Goal: Information Seeking & Learning: Learn about a topic

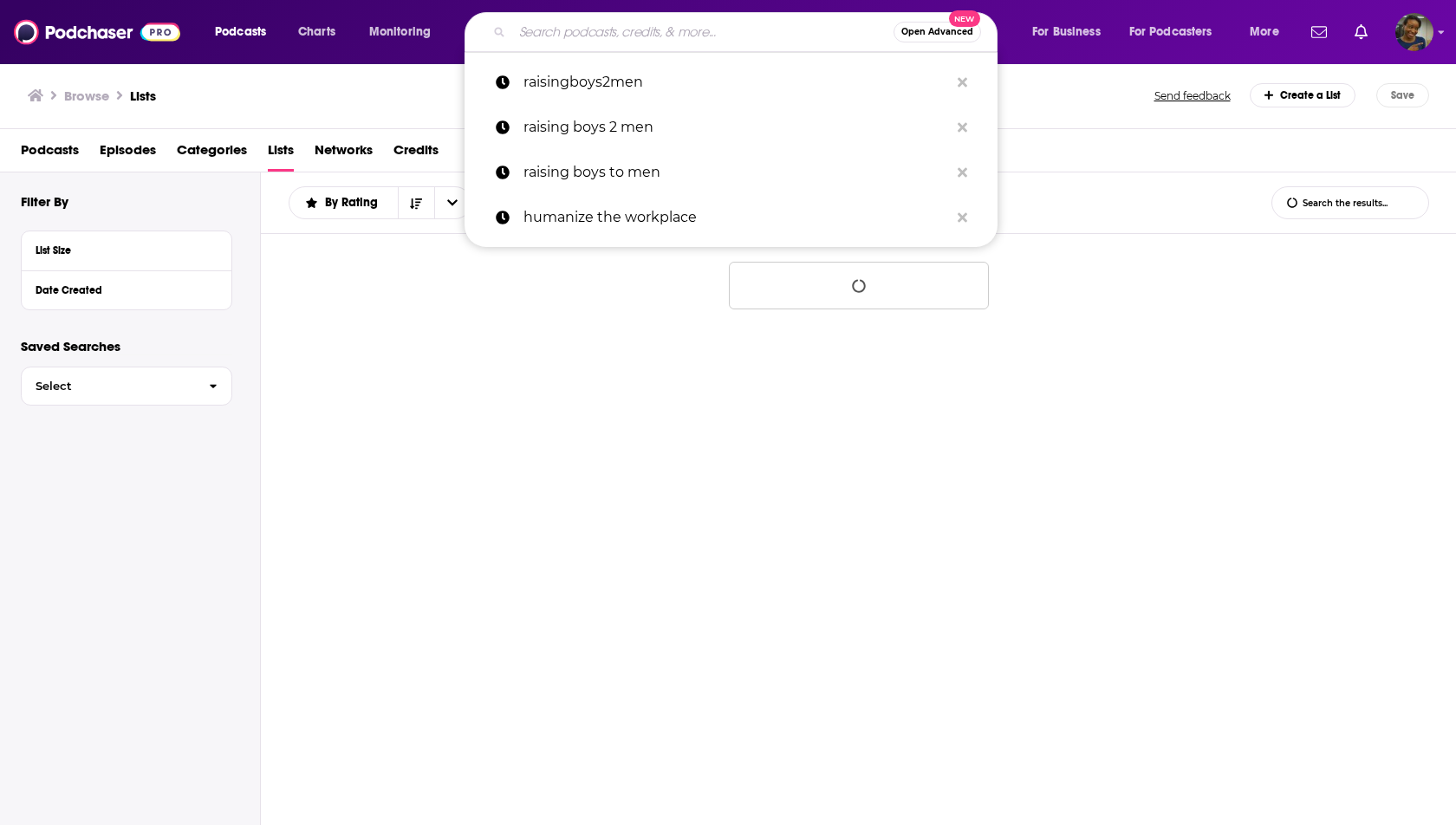
click at [541, 20] on input "Search podcasts, credits, & more..." at bounding box center [703, 32] width 381 height 28
paste input "Future Work/Life"
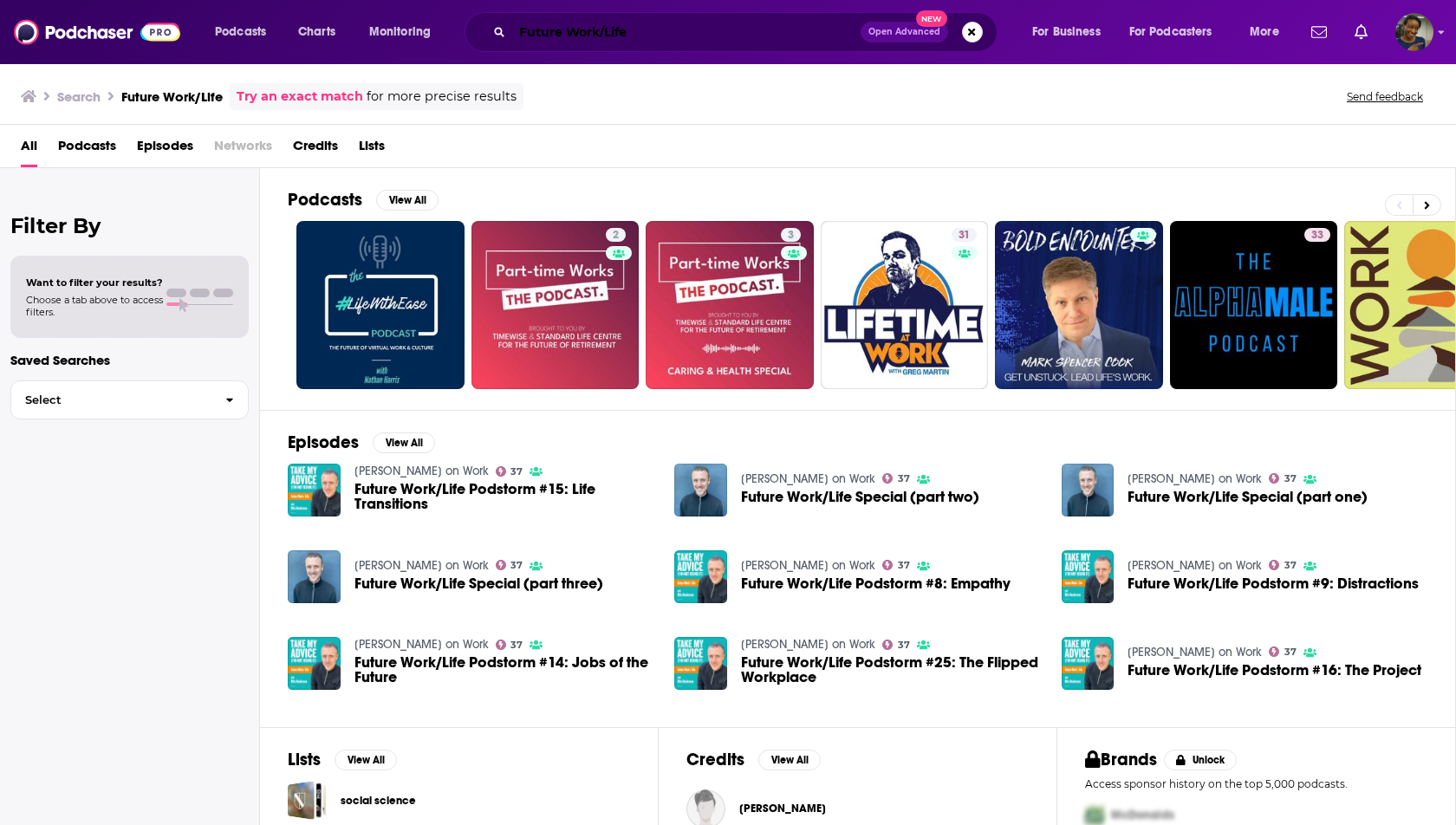
click at [603, 29] on input "Future Work/Life" at bounding box center [687, 32] width 349 height 28
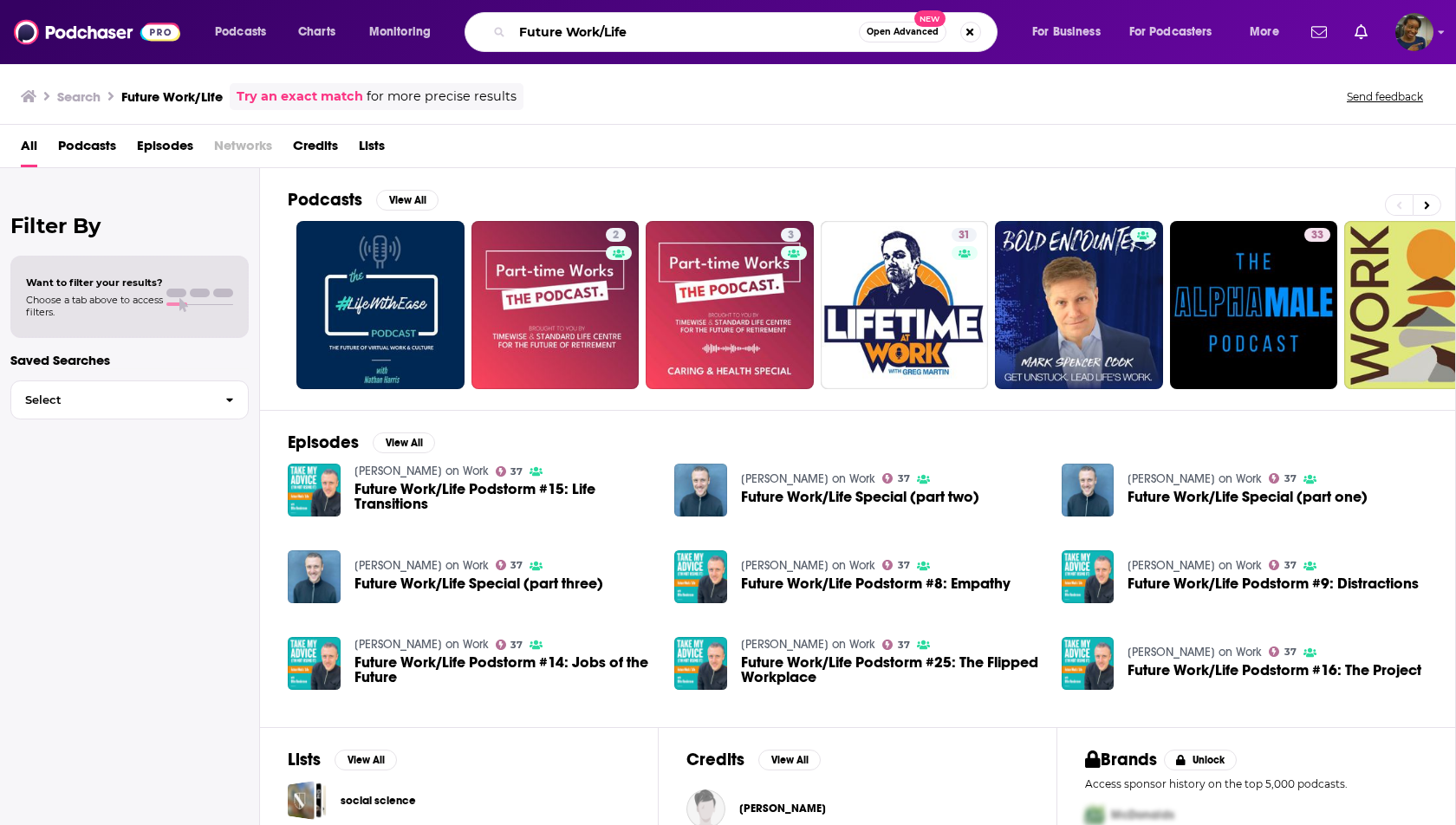
drag, startPoint x: 602, startPoint y: 35, endPoint x: 714, endPoint y: 23, distance: 112.6
click at [714, 23] on input "Future Work/Life" at bounding box center [686, 32] width 347 height 28
click at [689, 21] on input "Future Work/Life" at bounding box center [686, 32] width 347 height 28
click at [641, 36] on input "Future Work/Life" at bounding box center [686, 32] width 347 height 28
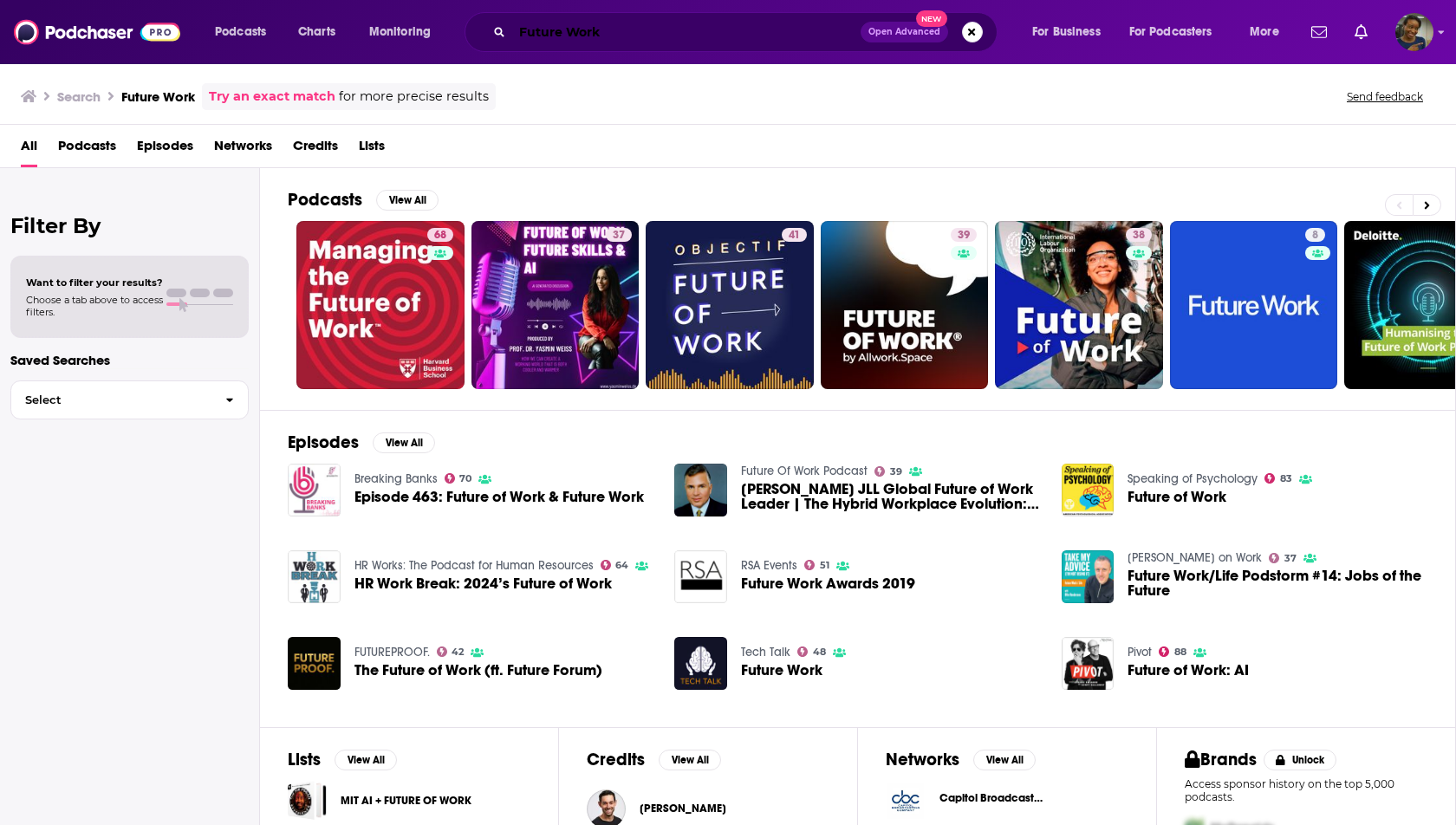
click at [551, 34] on input "Future Work" at bounding box center [687, 32] width 349 height 28
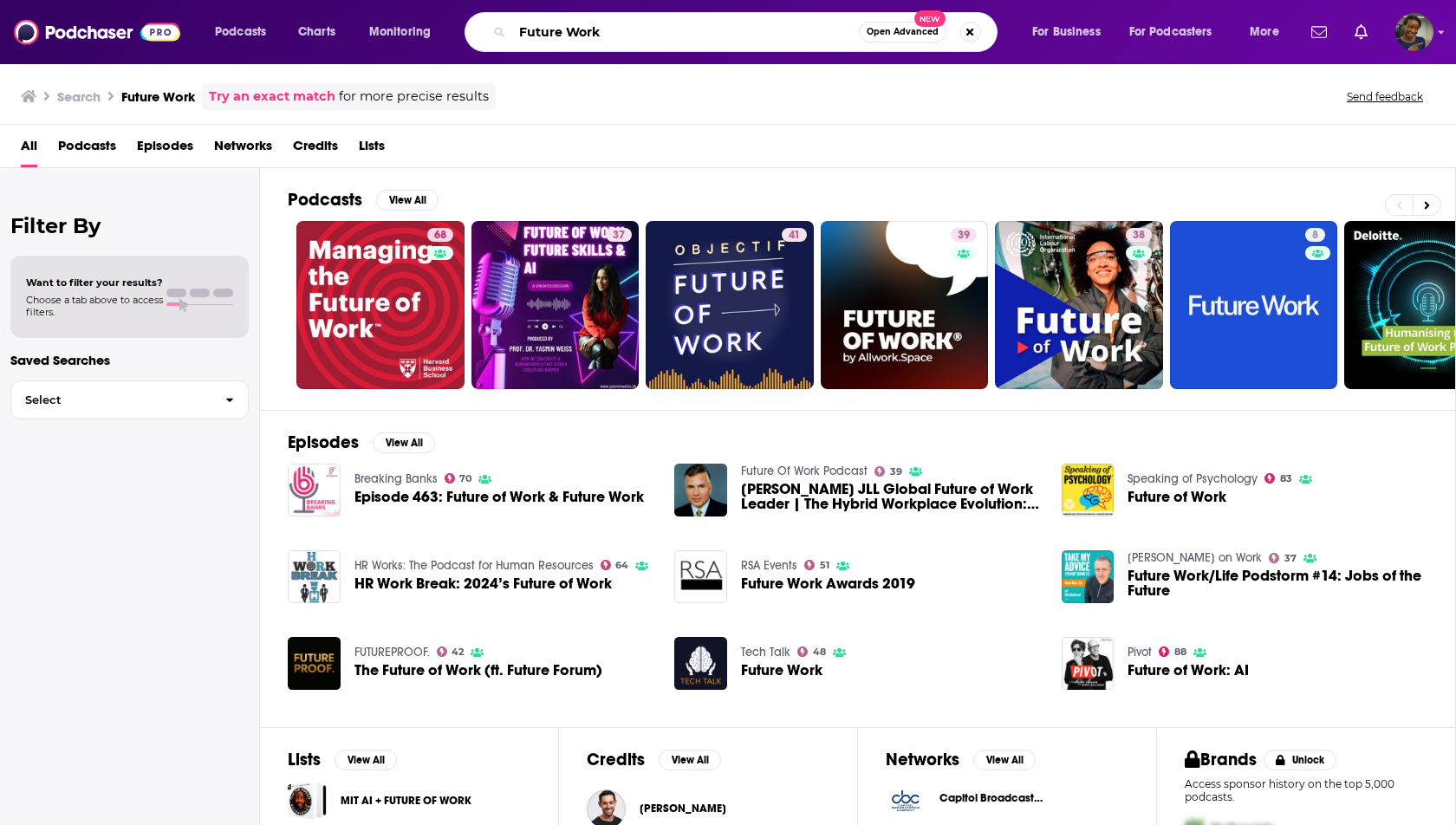
paste input "Work's Not Working Let's Fix It"
type input "Work's Not Working Let's Fix It"
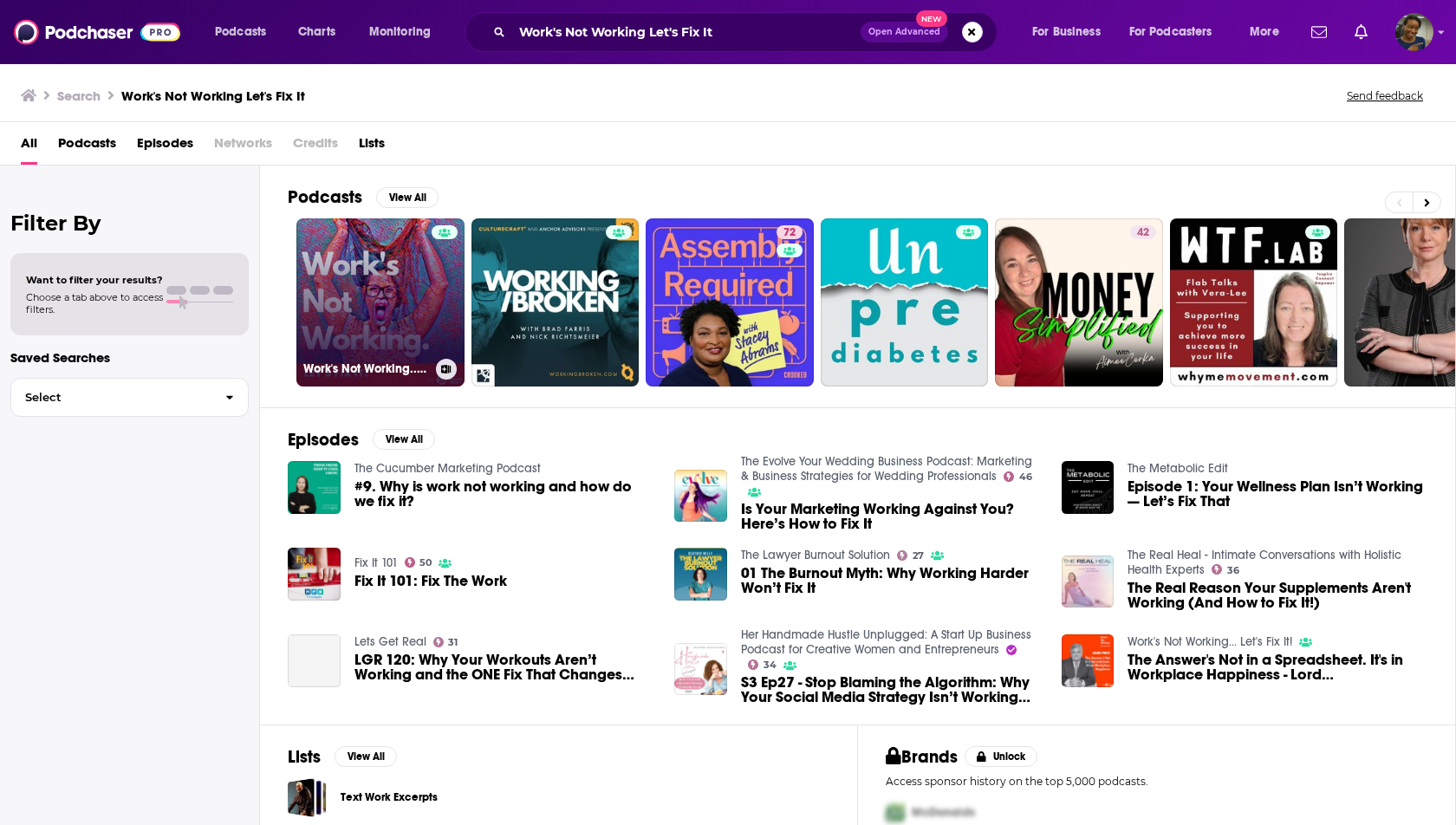
click at [335, 282] on link "Work's Not Working... Let's Fix It!" at bounding box center [379, 302] width 168 height 168
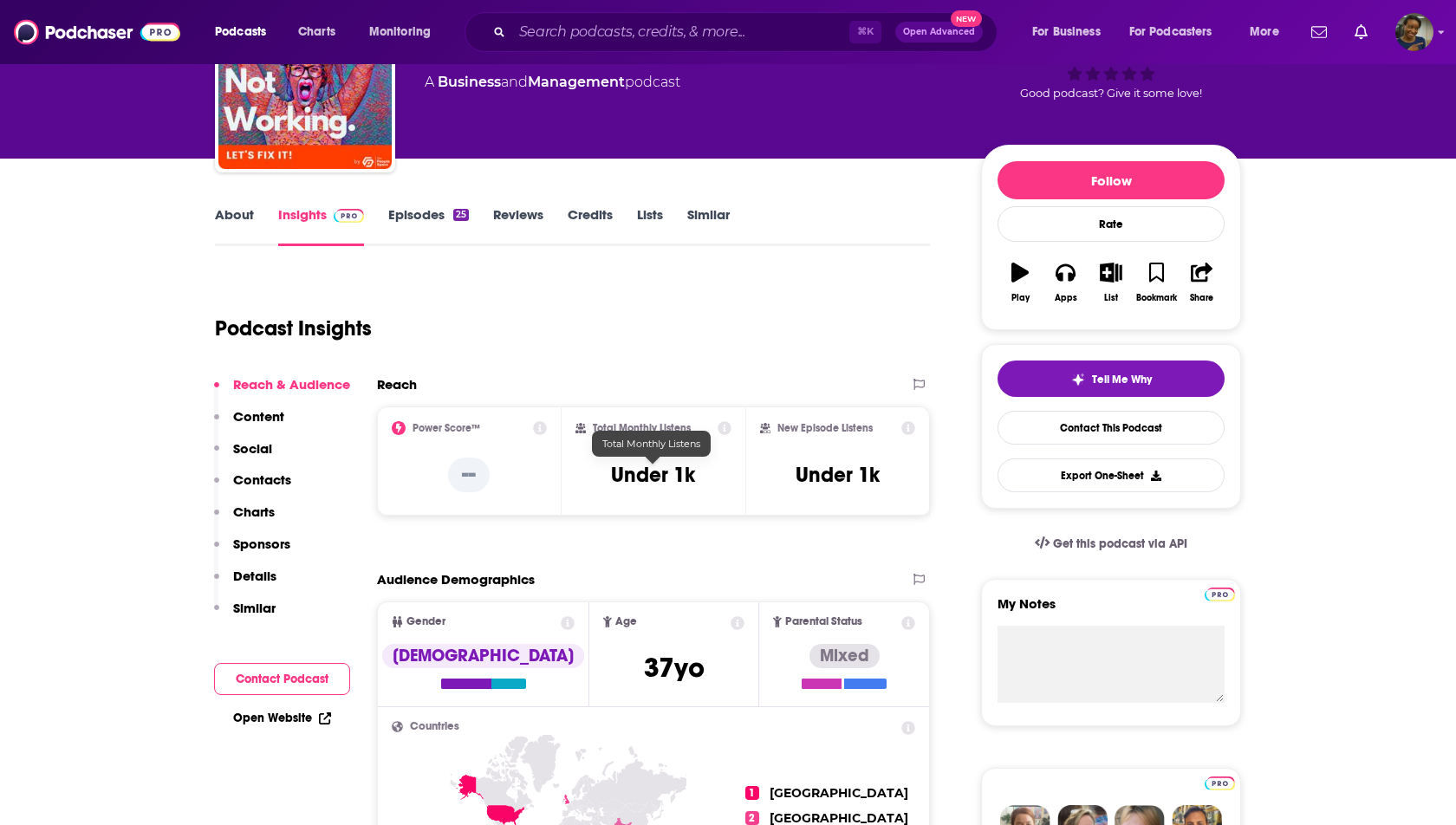
scroll to position [126, 0]
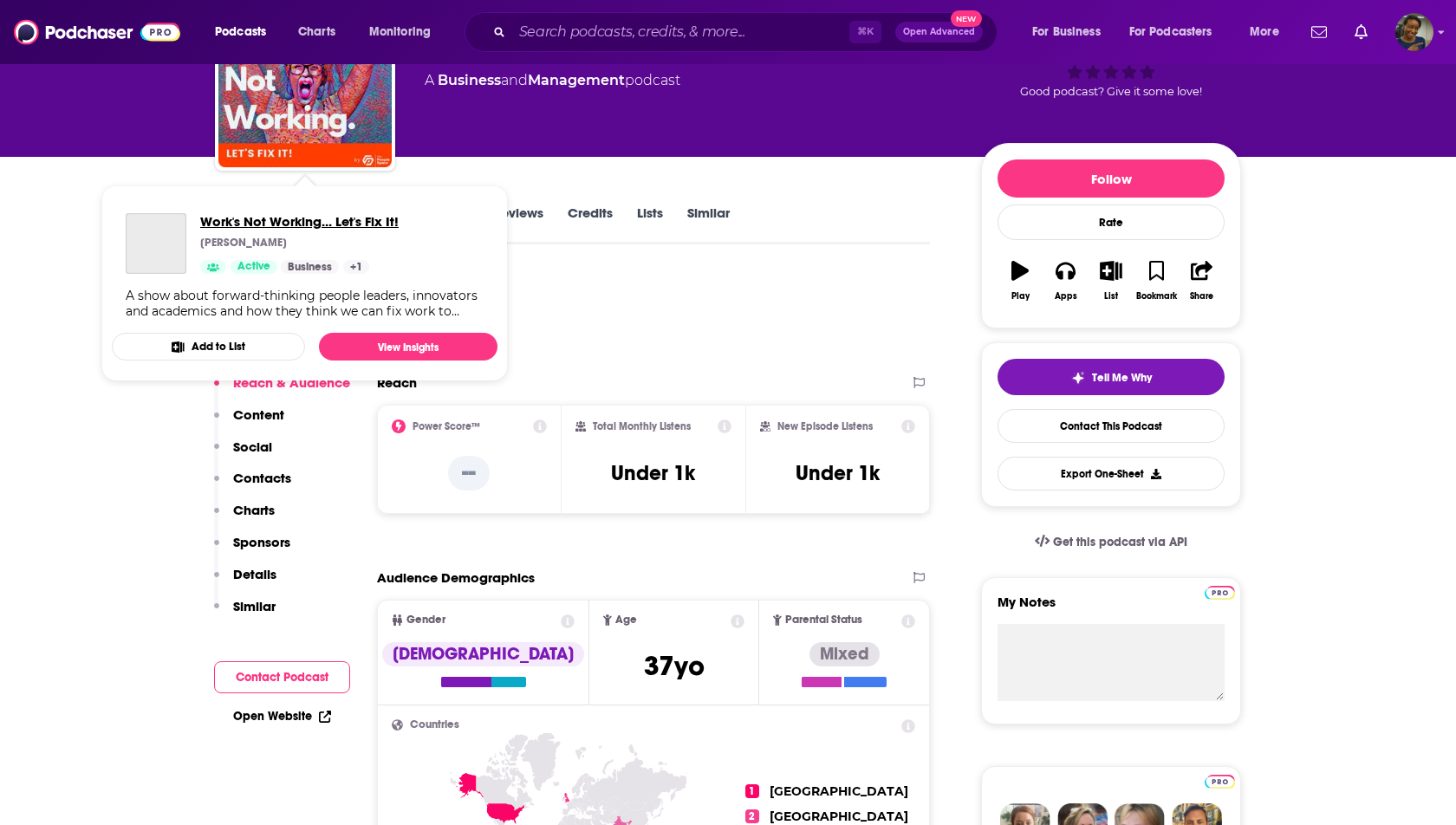
click at [237, 214] on span "Work's Not Working... Let's Fix It!" at bounding box center [300, 222] width 199 height 17
click at [555, 273] on div "Podcast Insights" at bounding box center [565, 316] width 701 height 88
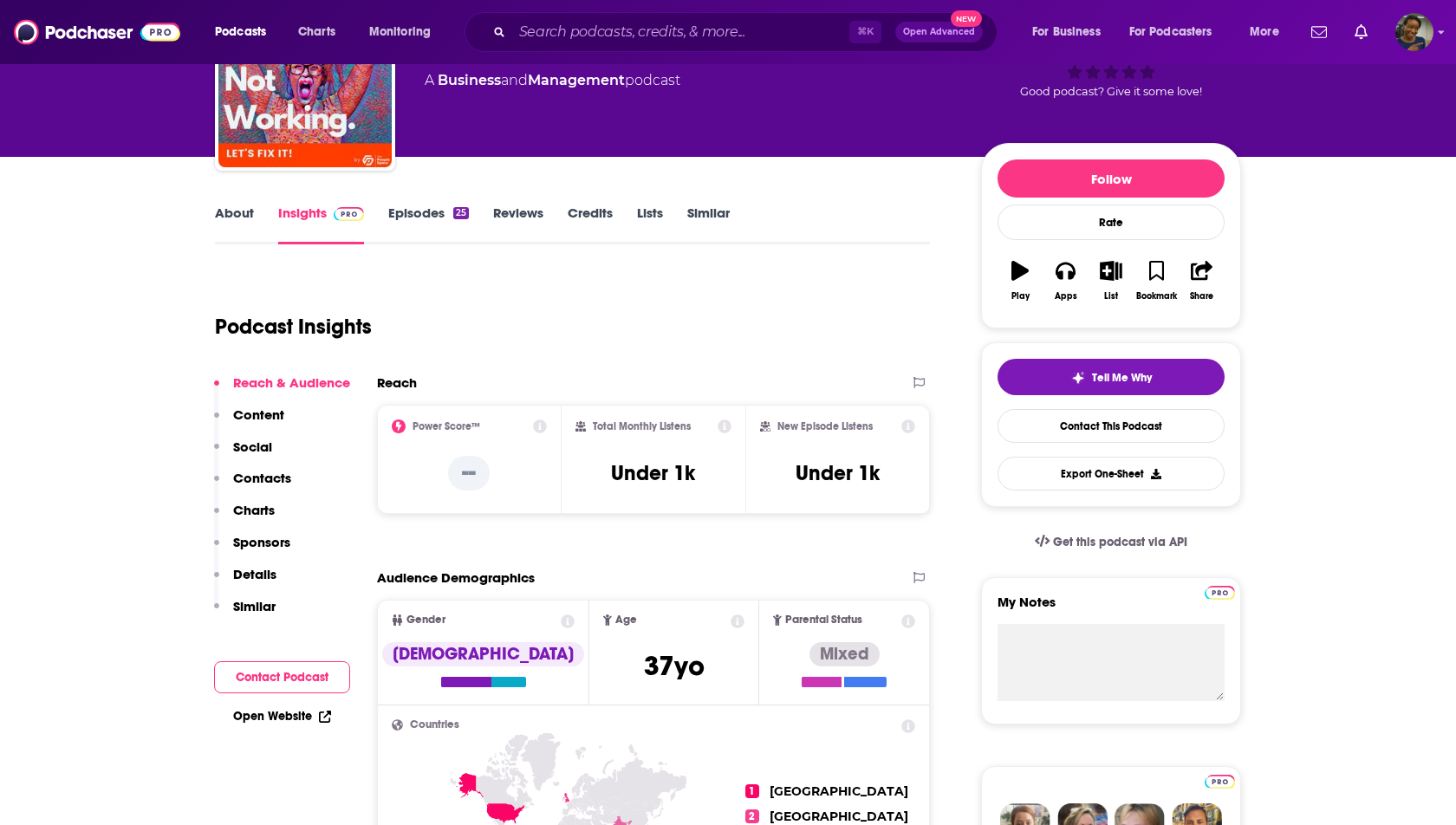
click at [225, 217] on link "About" at bounding box center [234, 224] width 39 height 40
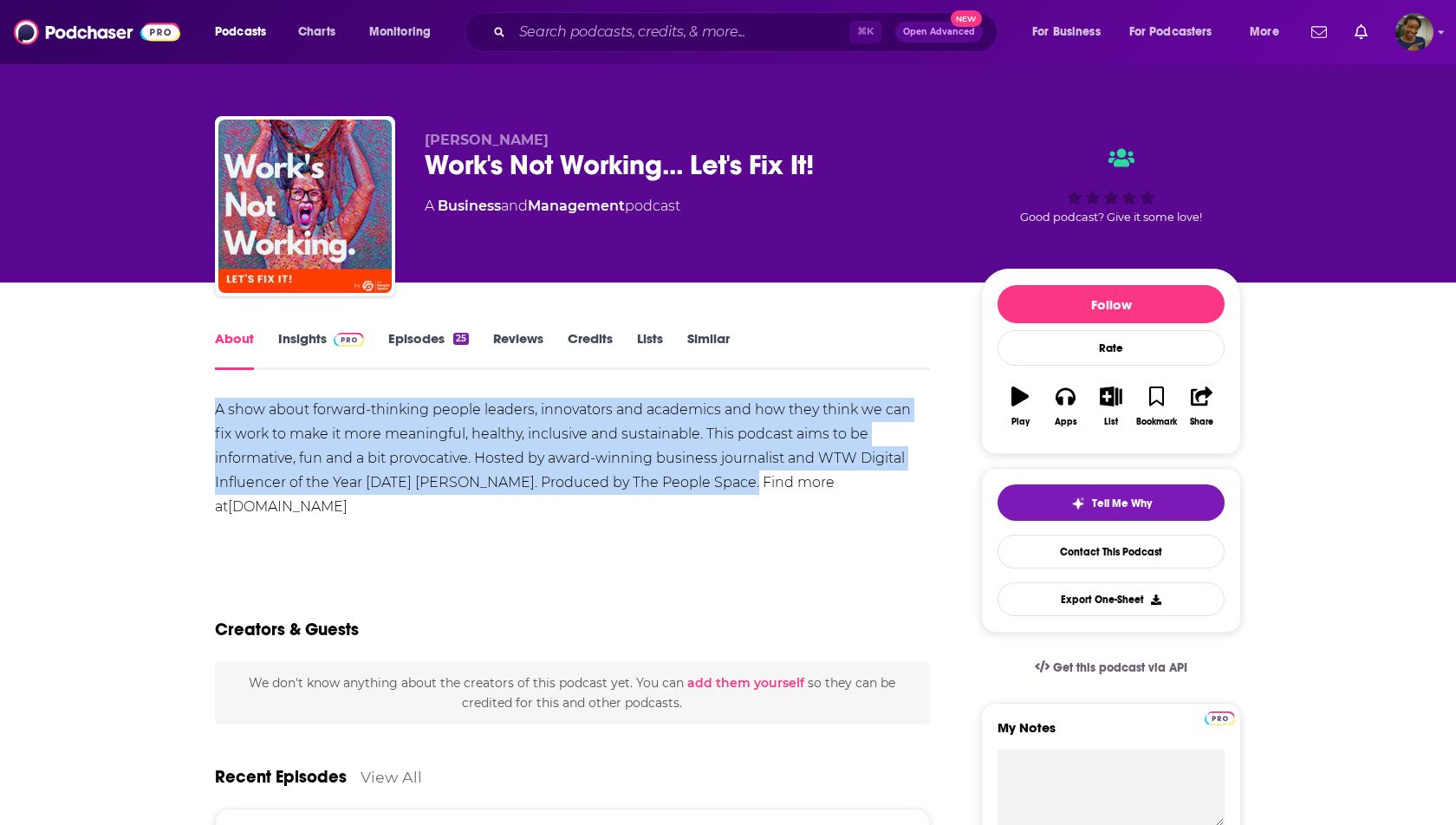
drag, startPoint x: 732, startPoint y: 480, endPoint x: 216, endPoint y: 410, distance: 520.7
click at [216, 410] on div "A show about forward-thinking people leaders, innovators and academics and how …" at bounding box center [572, 458] width 715 height 121
copy div "A show about forward-thinking people leaders, innovators and academics and how …"
